Goal: Task Accomplishment & Management: Manage account settings

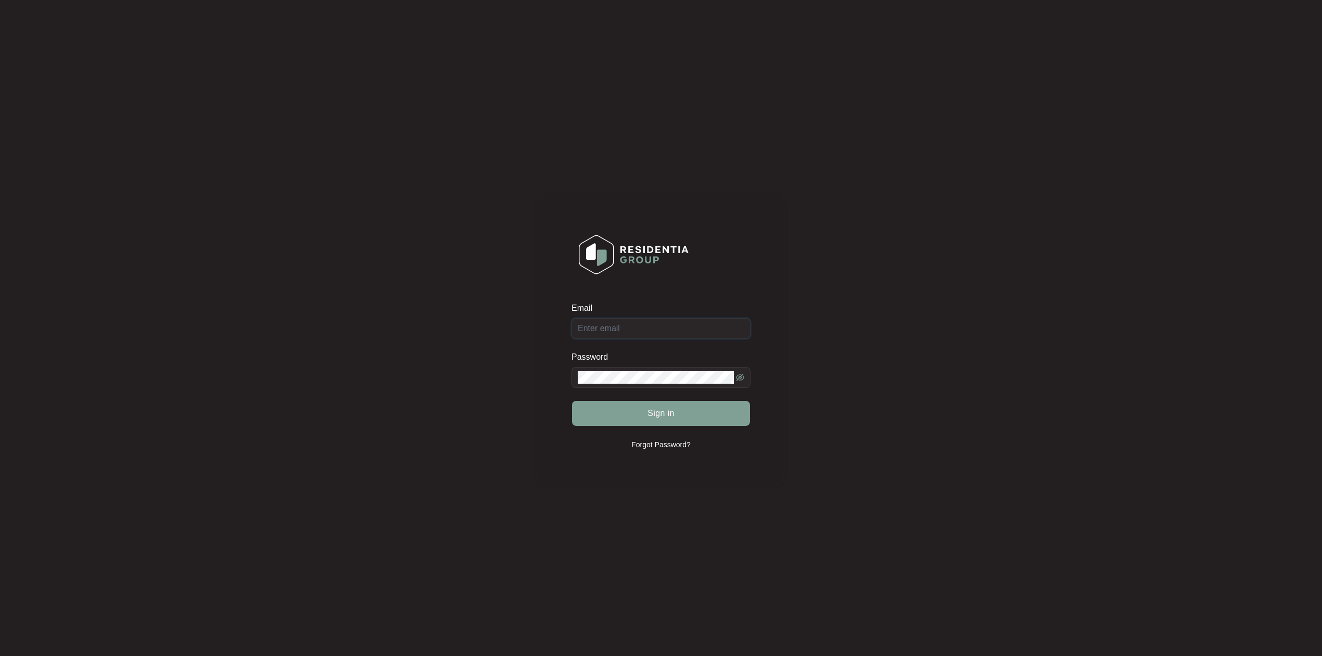
click at [611, 321] on input "Email" at bounding box center [661, 328] width 179 height 21
type input "[EMAIL_ADDRESS][DOMAIN_NAME]"
click at [638, 371] on span at bounding box center [661, 377] width 179 height 21
click at [572, 401] on button "Sign in" at bounding box center [661, 413] width 178 height 25
click at [563, 386] on div "Email [EMAIL_ADDRESS][DOMAIN_NAME] Password Sign in Forgot Password?" at bounding box center [661, 339] width 247 height 290
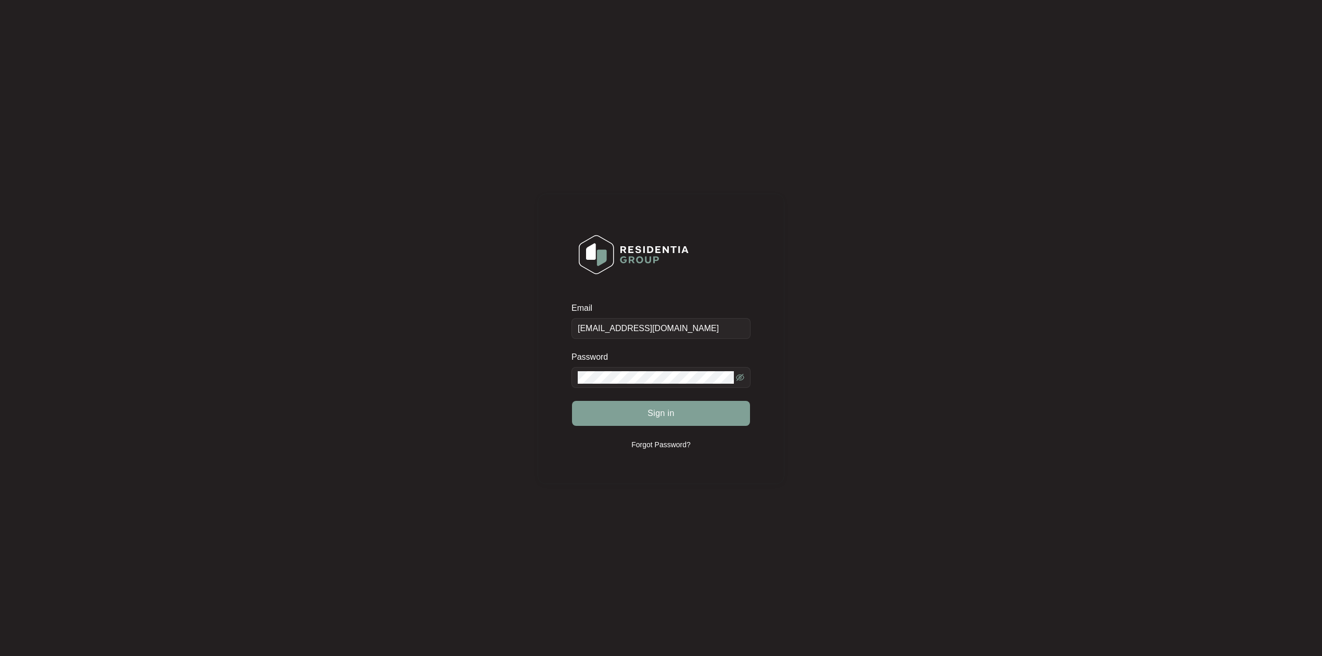
click at [611, 386] on span at bounding box center [661, 377] width 179 height 21
click at [572, 401] on button "Sign in" at bounding box center [661, 413] width 178 height 25
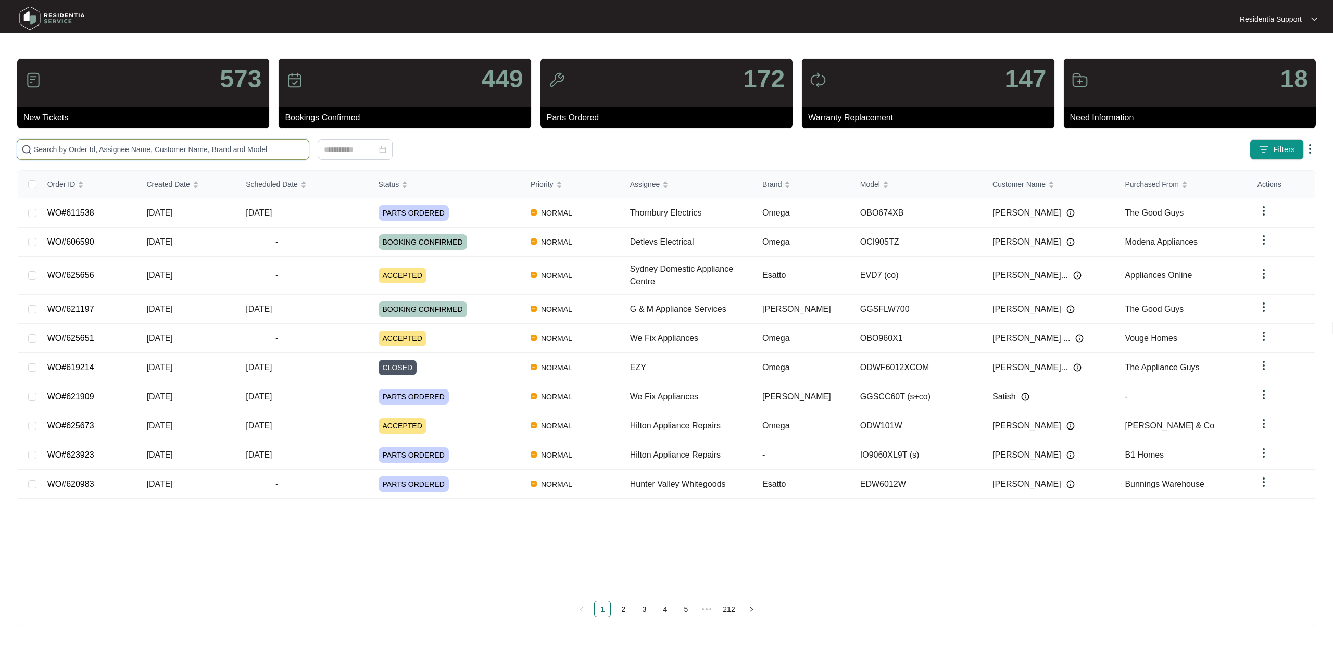
click at [215, 150] on input "text" at bounding box center [169, 149] width 271 height 11
paste input "601510"
type input "601510"
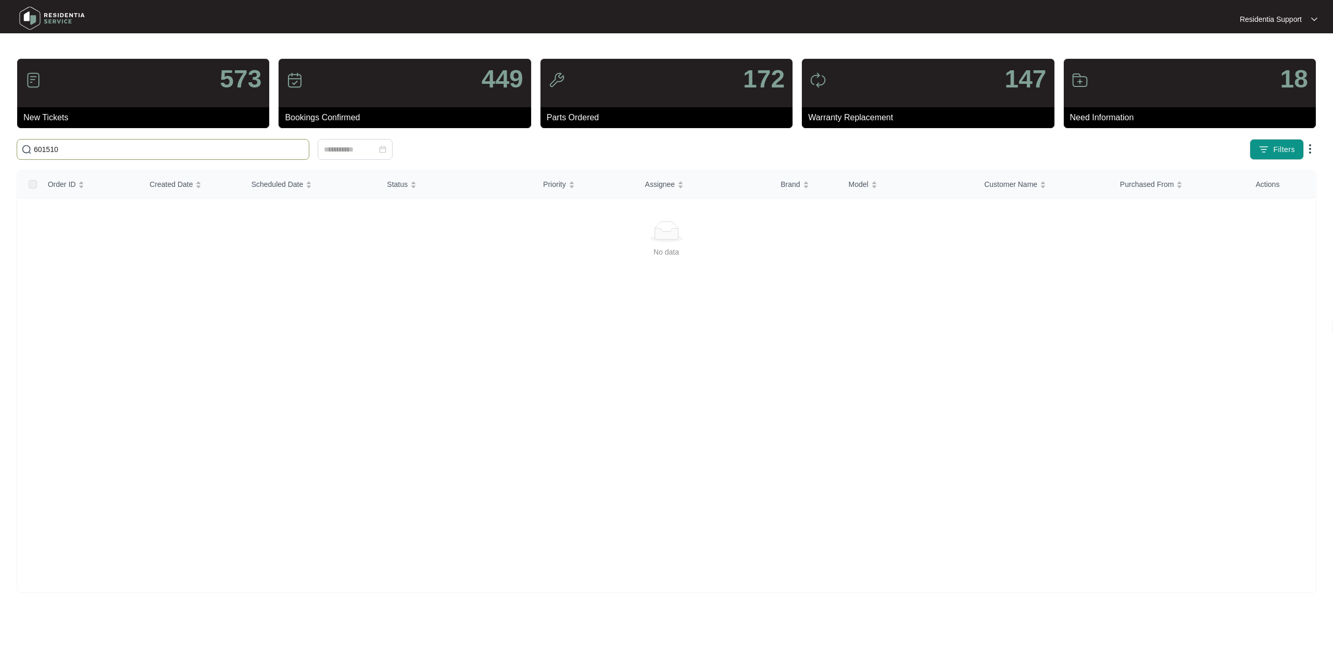
click at [181, 157] on span "601510" at bounding box center [163, 149] width 293 height 21
click at [170, 141] on span "601510" at bounding box center [163, 149] width 293 height 21
click at [90, 151] on input "601510" at bounding box center [169, 149] width 271 height 11
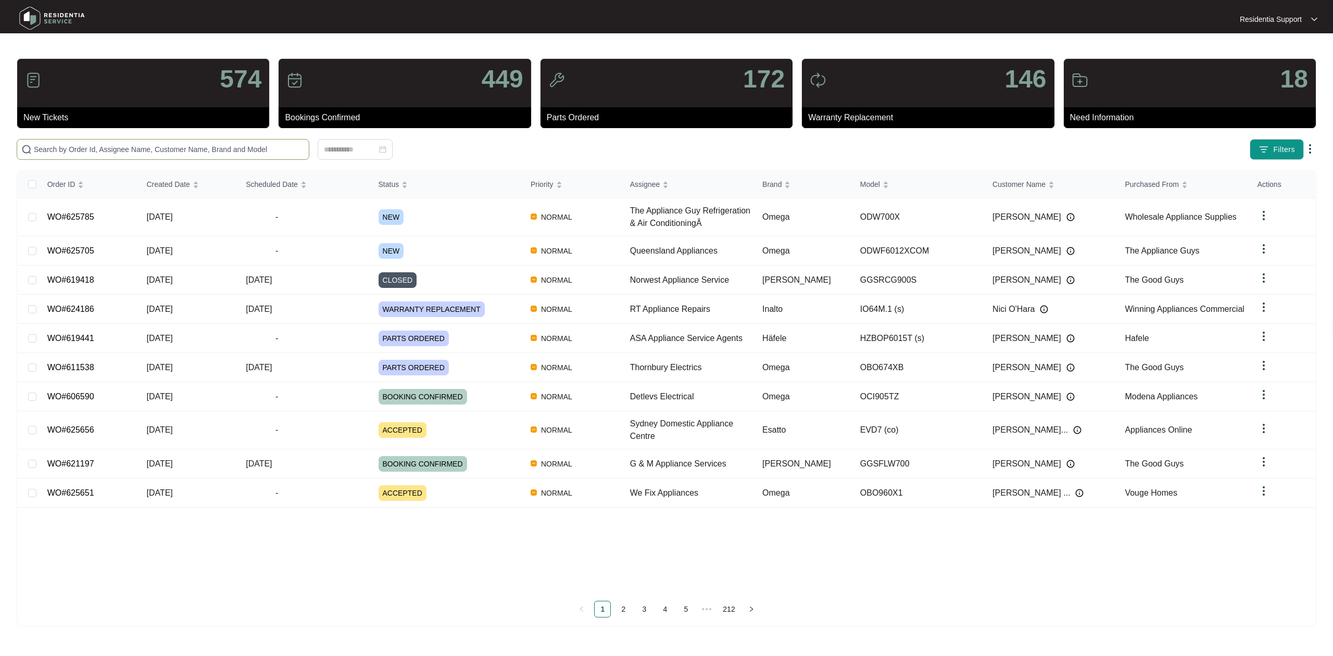
paste input "625785"
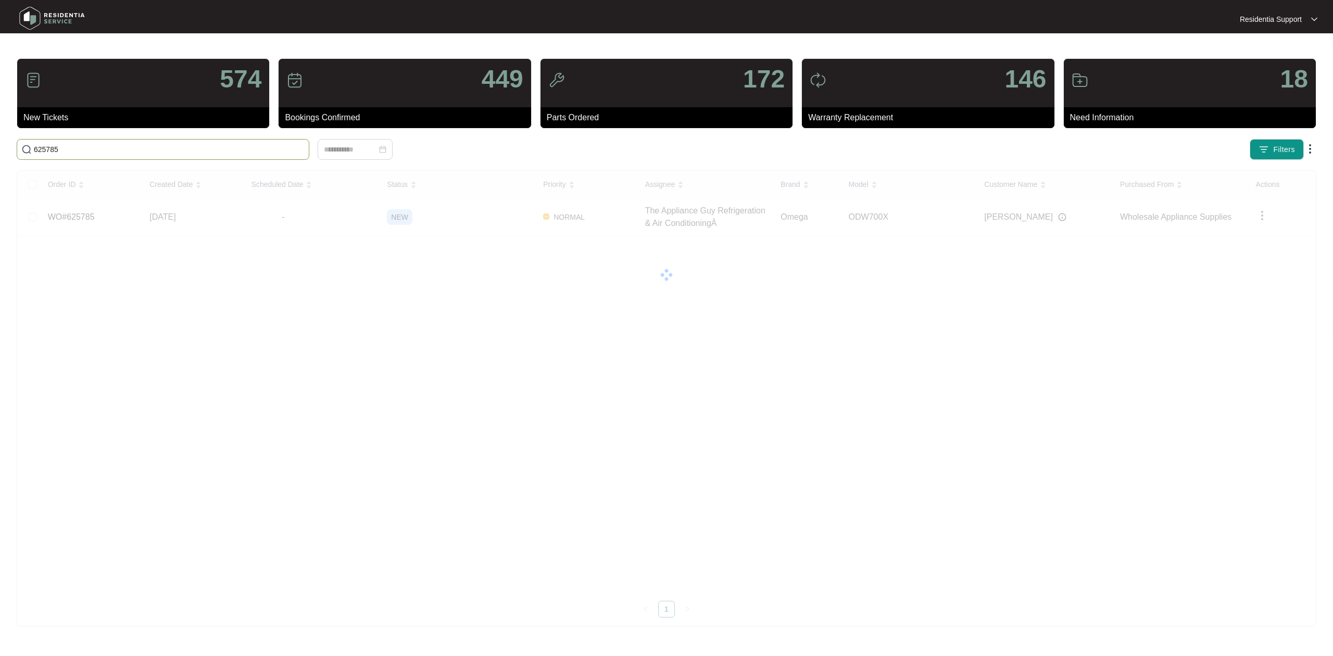
click at [167, 139] on span "625785" at bounding box center [163, 149] width 293 height 21
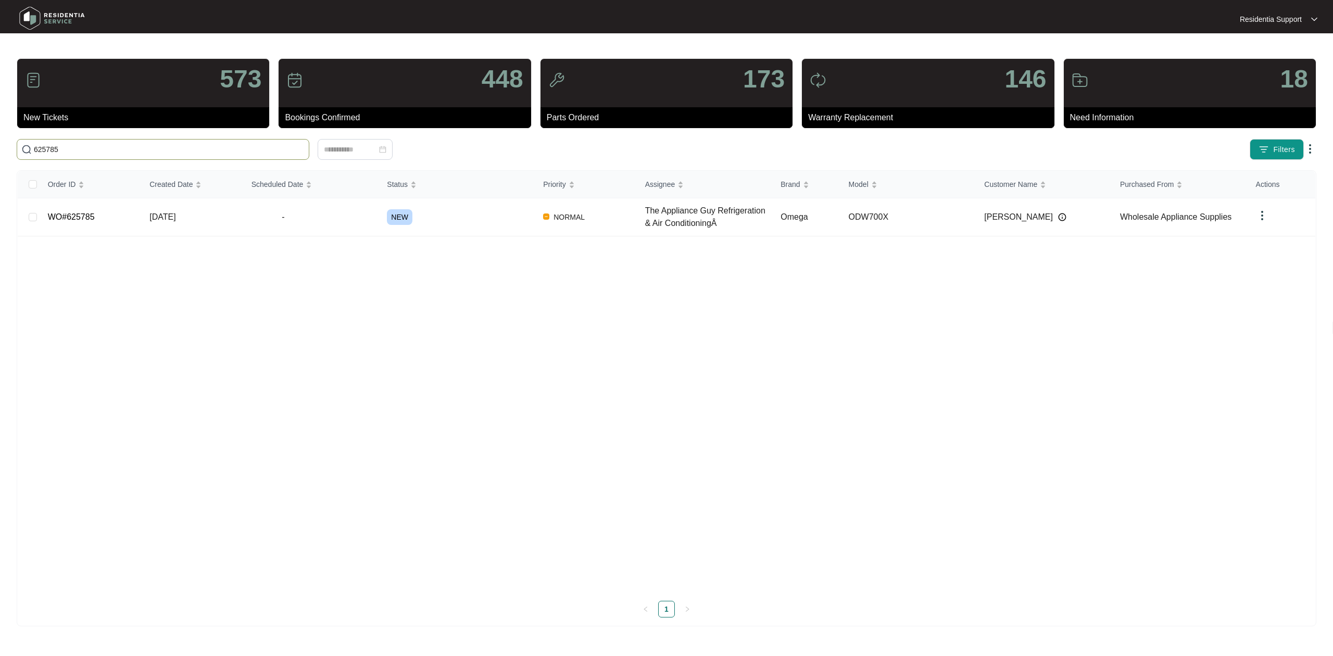
click at [156, 144] on input "625785" at bounding box center [169, 149] width 271 height 11
type input "6"
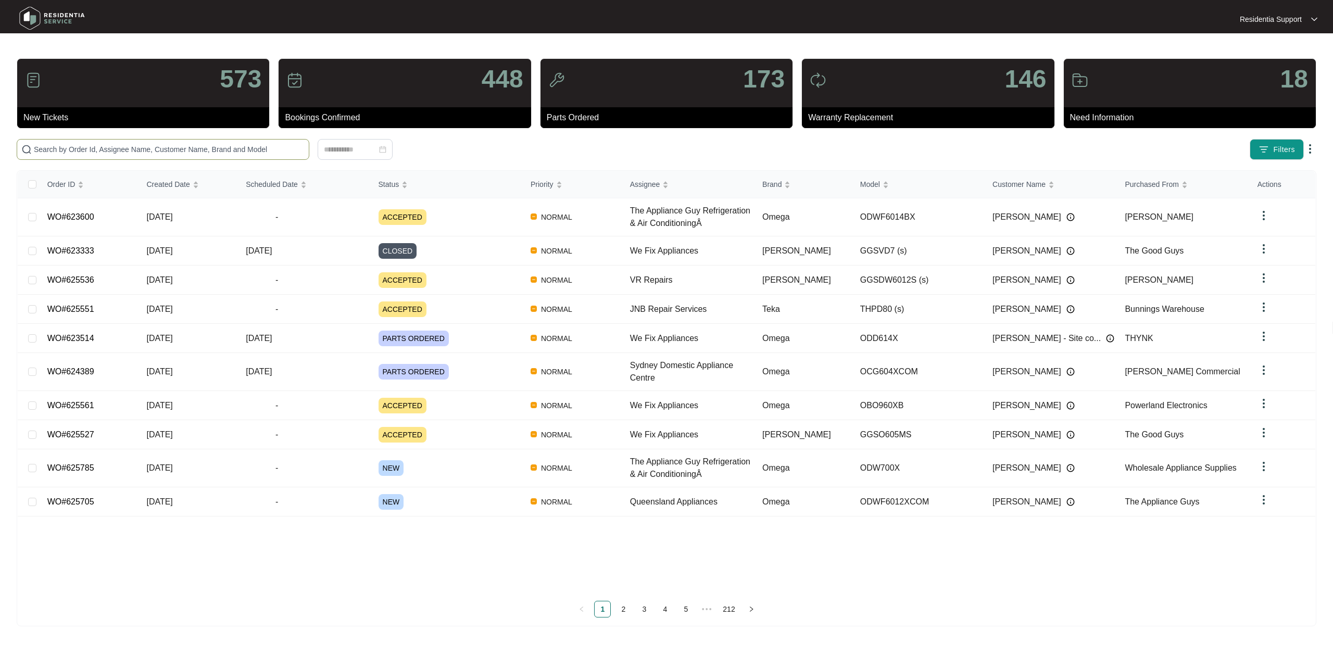
paste input "623600"
type input "623600"
